Goal: Information Seeking & Learning: Learn about a topic

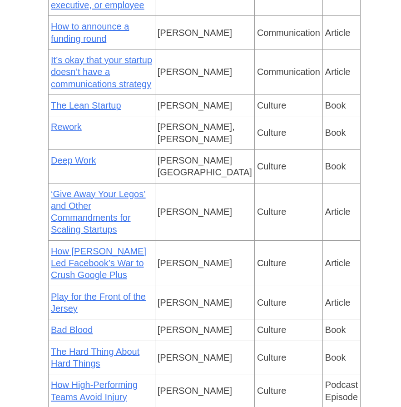
scroll to position [357, 0]
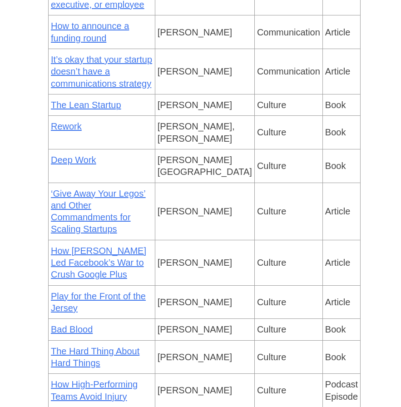
click at [88, 291] on link "Play for the Front of the Jersey" at bounding box center [98, 302] width 95 height 22
click at [122, 200] on td "‘Give Away Your Legos’ and Other Commandments for Scaling Startups" at bounding box center [101, 211] width 107 height 57
click at [114, 198] on td "‘Give Away Your Legos’ and Other Commandments for Scaling Startups" at bounding box center [101, 211] width 107 height 57
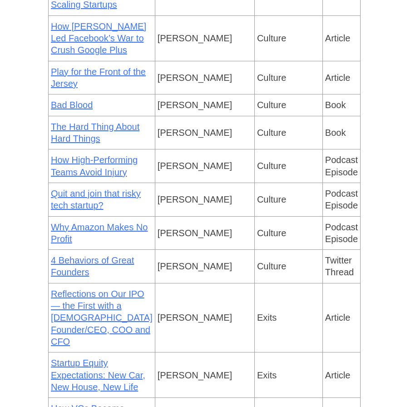
scroll to position [590, 0]
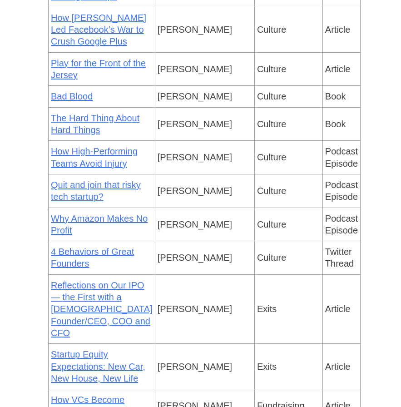
click at [107, 247] on link "4 Behaviors of Great Founders" at bounding box center [92, 258] width 83 height 22
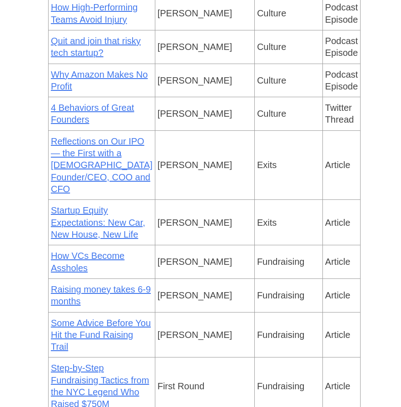
scroll to position [733, 0]
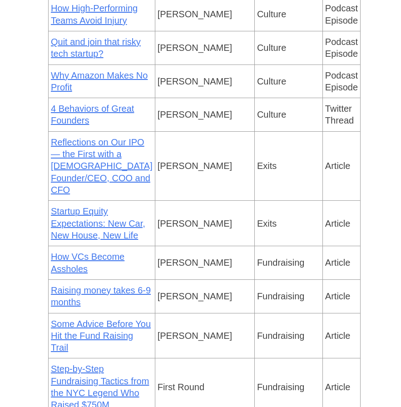
click at [323, 280] on td "Article" at bounding box center [342, 297] width 38 height 34
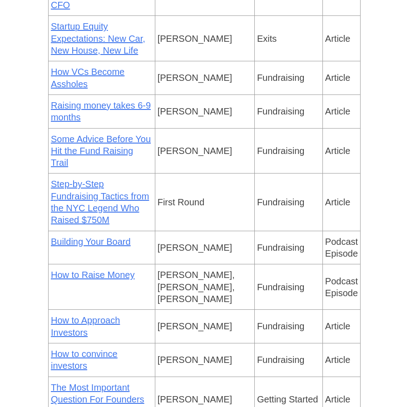
scroll to position [921, 0]
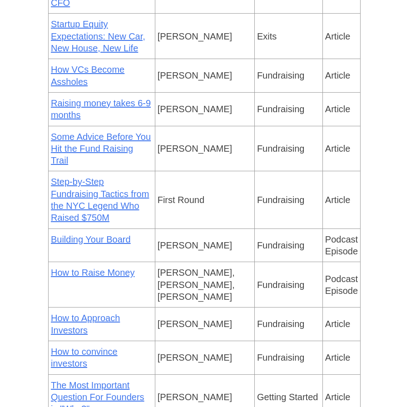
click at [76, 268] on link "How to Raise Money" at bounding box center [93, 273] width 84 height 10
click at [118, 347] on link "How to convince investors" at bounding box center [84, 358] width 67 height 22
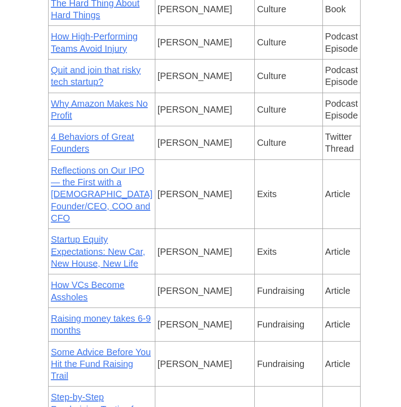
scroll to position [741, 0]
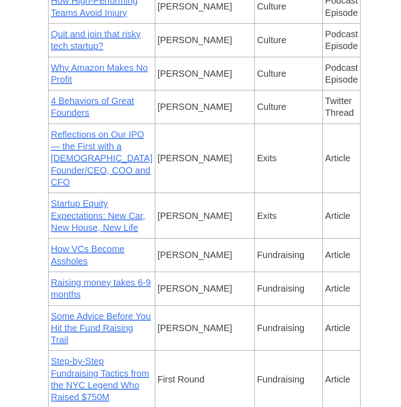
click at [107, 96] on link "4 Behaviors of Great Founders" at bounding box center [92, 107] width 83 height 22
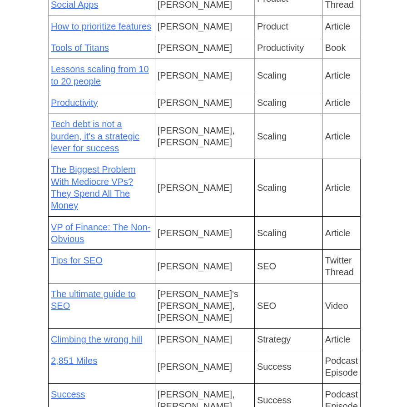
scroll to position [3505, 0]
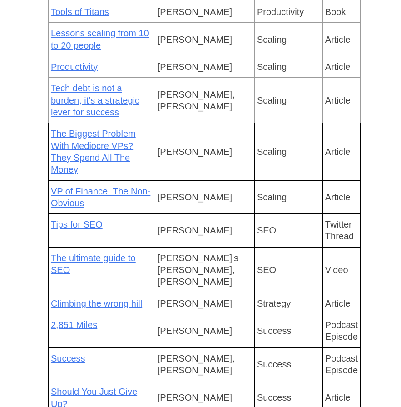
click at [137, 387] on link "Should You Just Give Up?" at bounding box center [94, 398] width 86 height 22
click at [255, 315] on td "Success" at bounding box center [289, 332] width 68 height 34
click at [81, 354] on link "Success" at bounding box center [68, 359] width 35 height 10
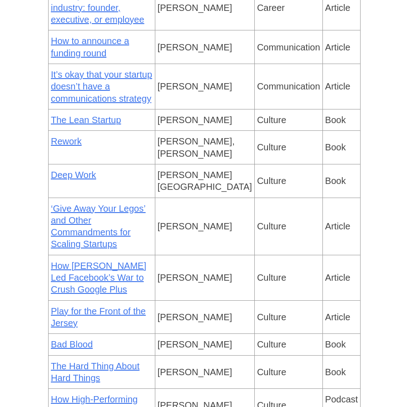
scroll to position [345, 0]
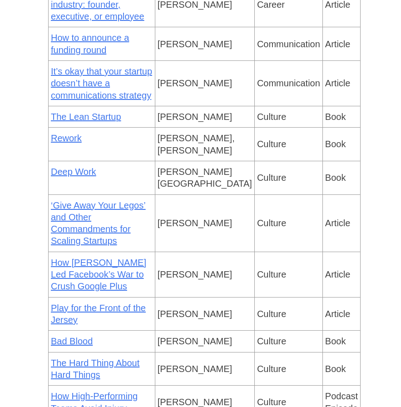
click at [78, 167] on link "Deep Work" at bounding box center [73, 172] width 45 height 10
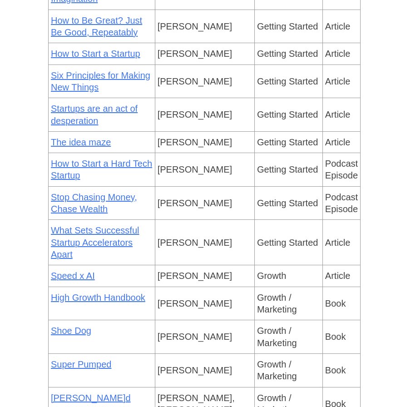
scroll to position [1456, 0]
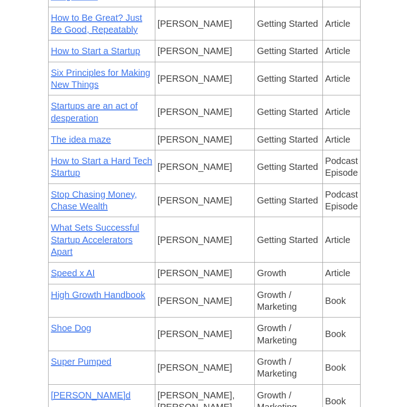
click at [82, 323] on link "Shoe Dog" at bounding box center [71, 328] width 40 height 10
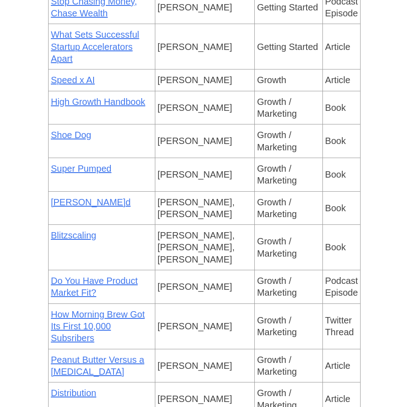
scroll to position [1650, 0]
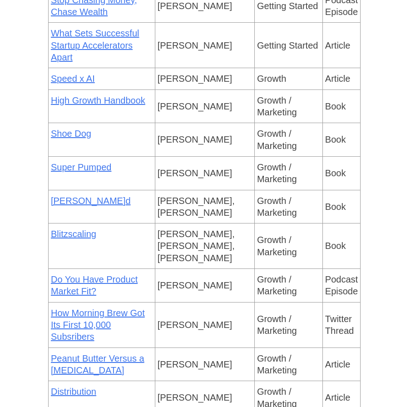
click at [94, 354] on link "Peanut Butter Versus a [MEDICAL_DATA]" at bounding box center [98, 365] width 94 height 22
click at [138, 308] on link "How Morning Brew Got Its First 10,000 Subsribers" at bounding box center [98, 325] width 94 height 34
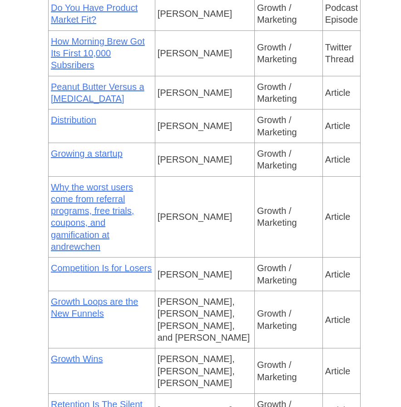
scroll to position [1922, 0]
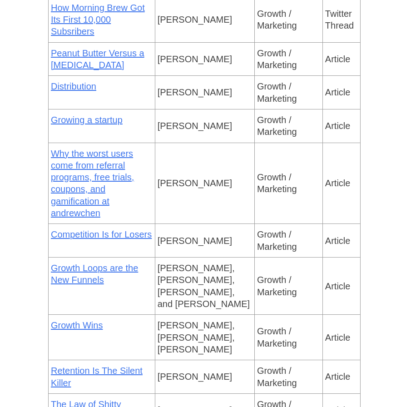
scroll to position [1955, 0]
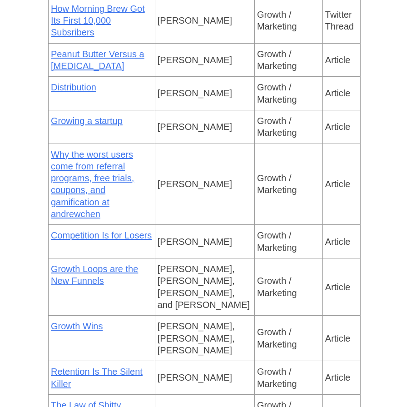
click at [140, 367] on link "Retention Is The Silent Killer" at bounding box center [97, 378] width 92 height 22
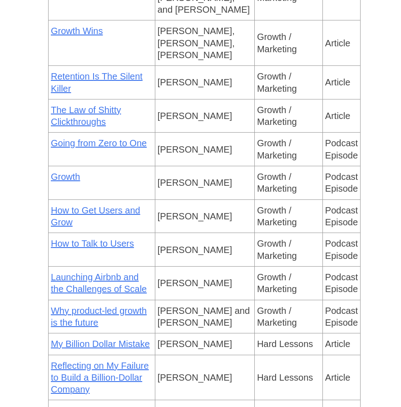
scroll to position [2252, 0]
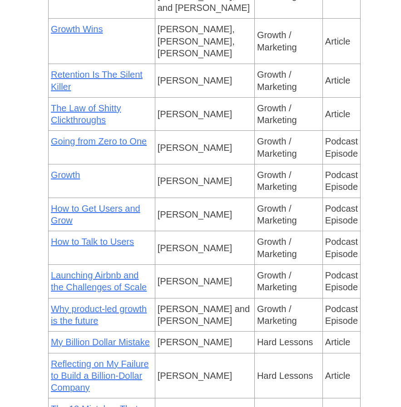
click at [131, 404] on link "The 18 Mistakes That Kill Startups" at bounding box center [94, 415] width 87 height 22
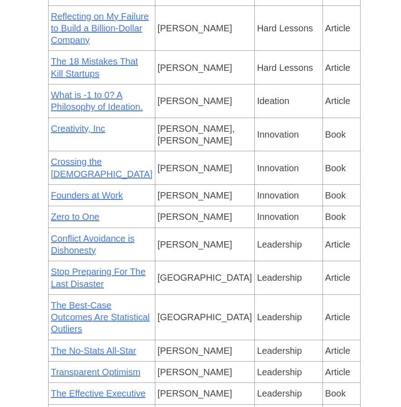
scroll to position [2614, 0]
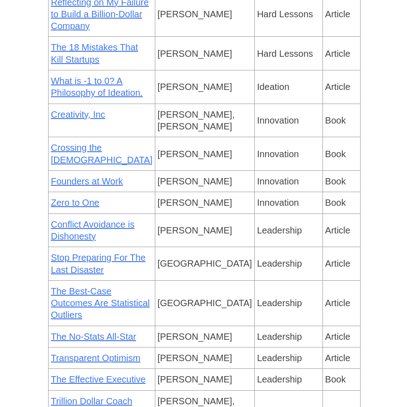
click at [133, 375] on link "The Effective Executive" at bounding box center [98, 380] width 95 height 10
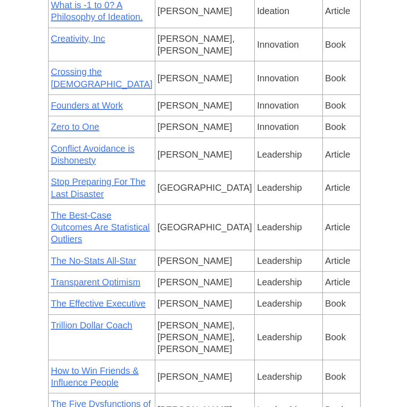
scroll to position [2689, 0]
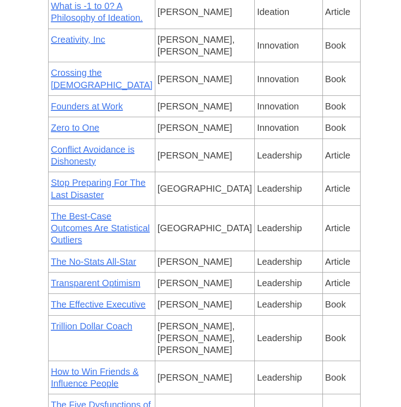
click at [93, 367] on link "How to Win Friends & Influence People" at bounding box center [95, 378] width 88 height 22
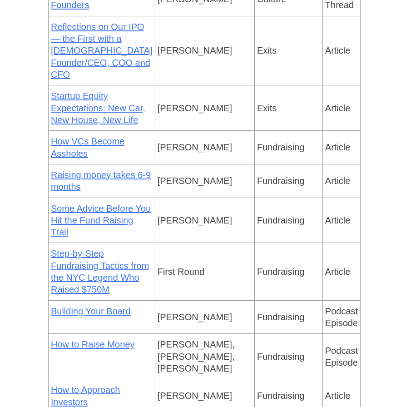
scroll to position [844, 0]
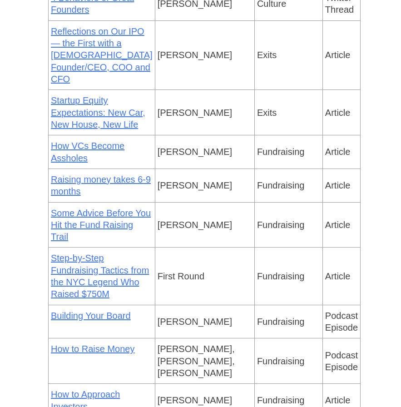
click at [104, 253] on link "Step-by-Step Fundraising Tactics from the NYC Legend Who Raised $750M" at bounding box center [100, 276] width 98 height 46
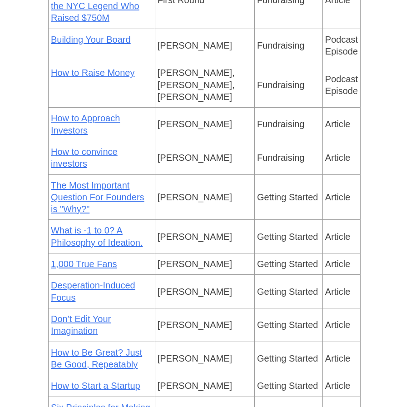
scroll to position [1137, 0]
